Goal: Information Seeking & Learning: Learn about a topic

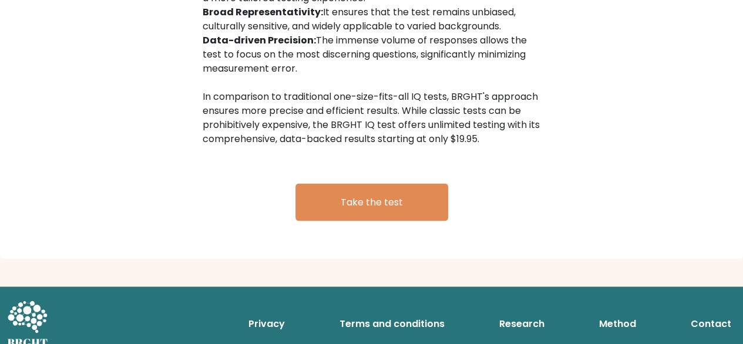
scroll to position [2006, 0]
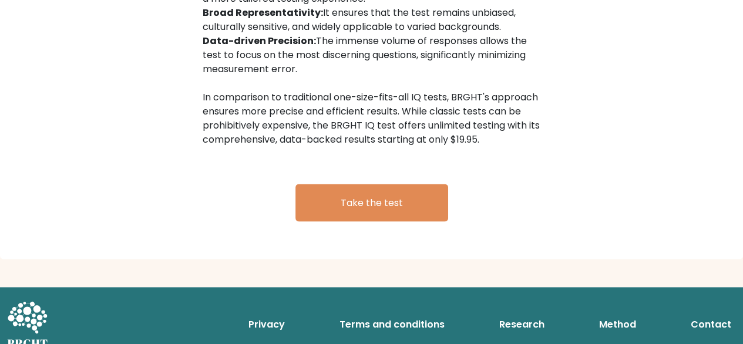
click at [534, 313] on link "Research" at bounding box center [522, 325] width 55 height 24
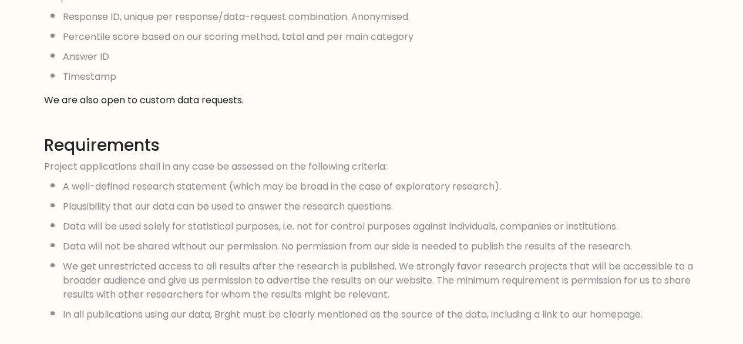
scroll to position [1208, 0]
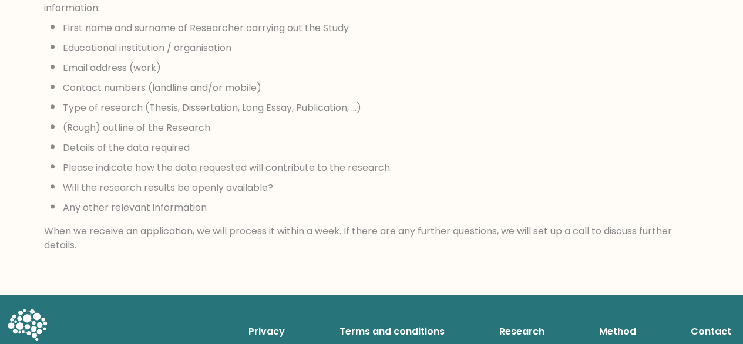
click at [611, 320] on link "Method" at bounding box center [618, 332] width 46 height 24
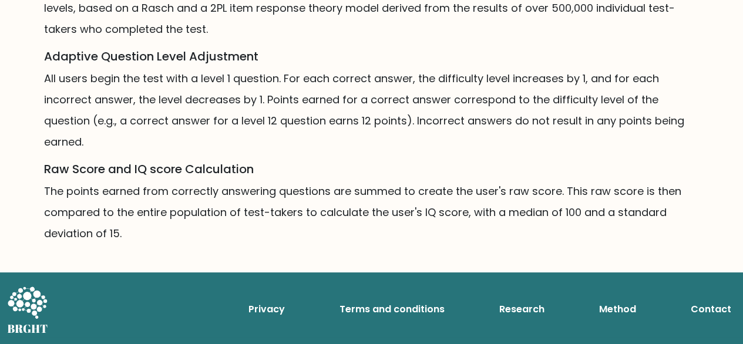
scroll to position [907, 0]
